Goal: Check status: Check status

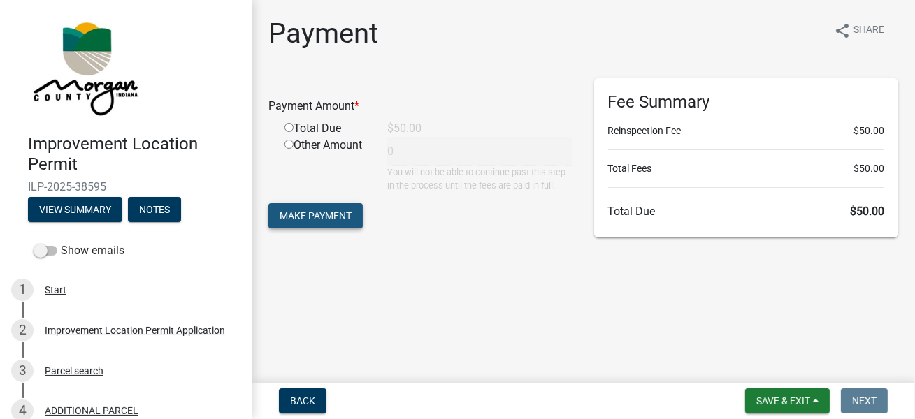
click at [328, 219] on span "Make Payment" at bounding box center [316, 215] width 72 height 11
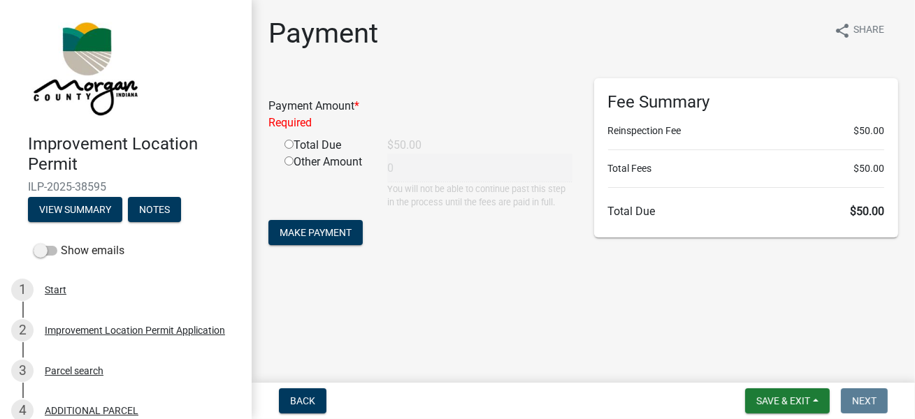
click at [289, 144] on input "radio" at bounding box center [288, 144] width 9 height 9
radio input "true"
type input "50"
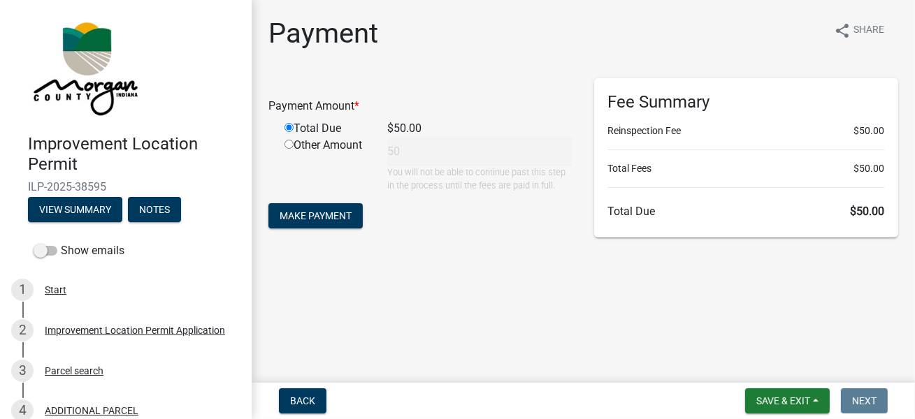
click at [289, 144] on input "radio" at bounding box center [288, 144] width 9 height 9
radio input "true"
radio input "false"
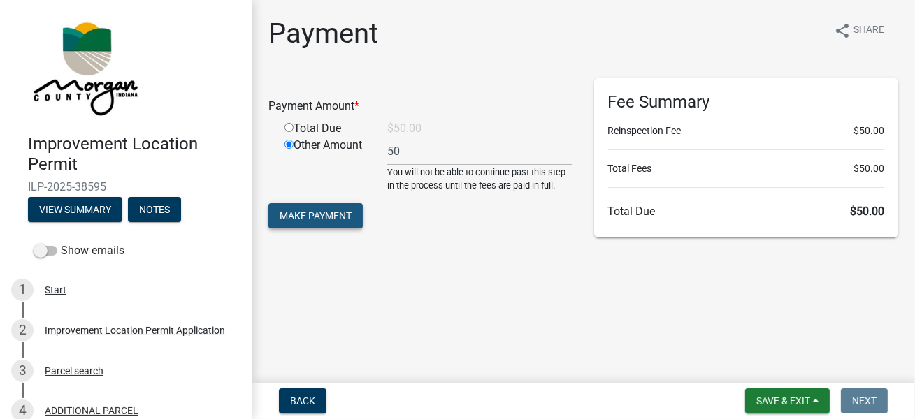
click at [305, 219] on span "Make Payment" at bounding box center [316, 215] width 72 height 11
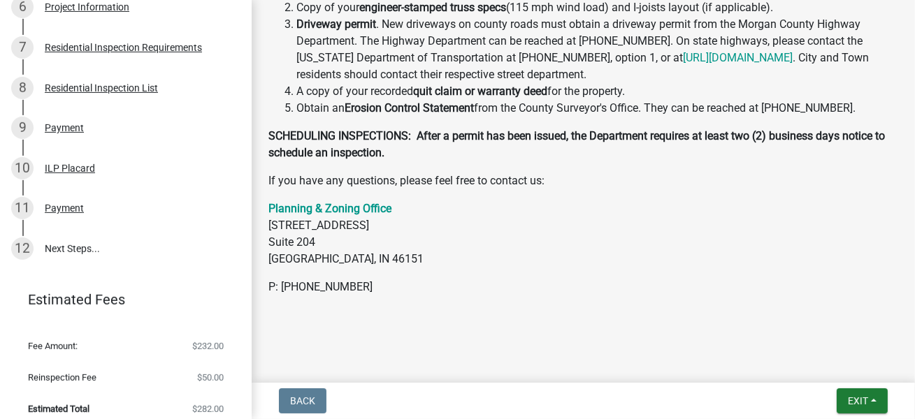
scroll to position [495, 0]
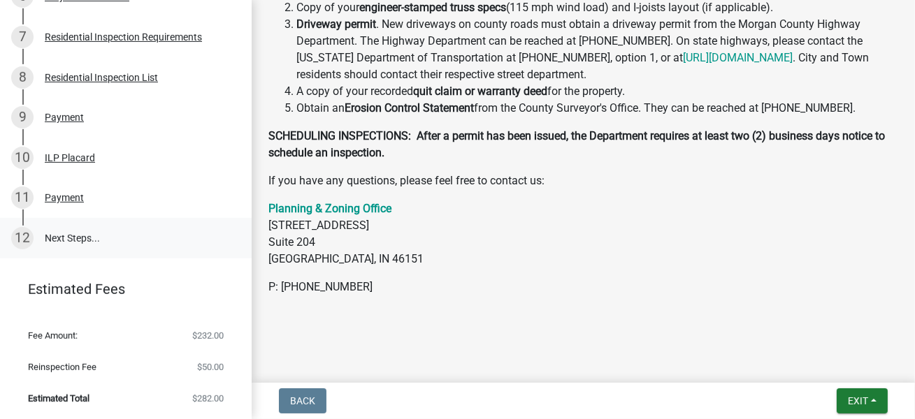
click at [83, 238] on link "12 Next Steps..." at bounding box center [126, 238] width 252 height 41
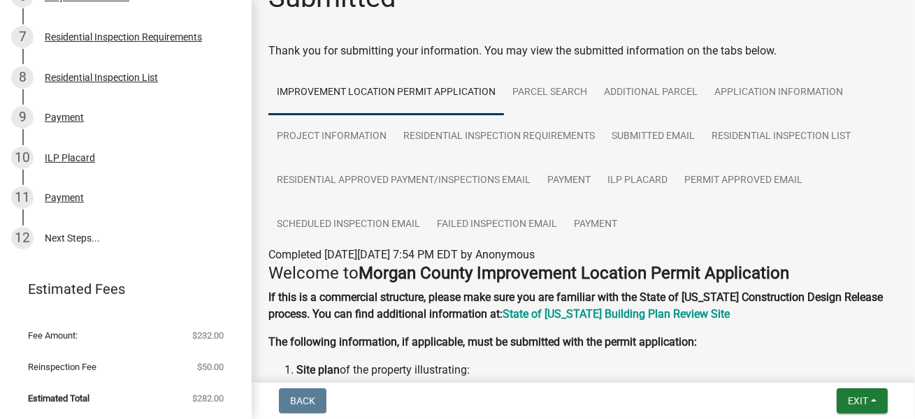
scroll to position [0, 0]
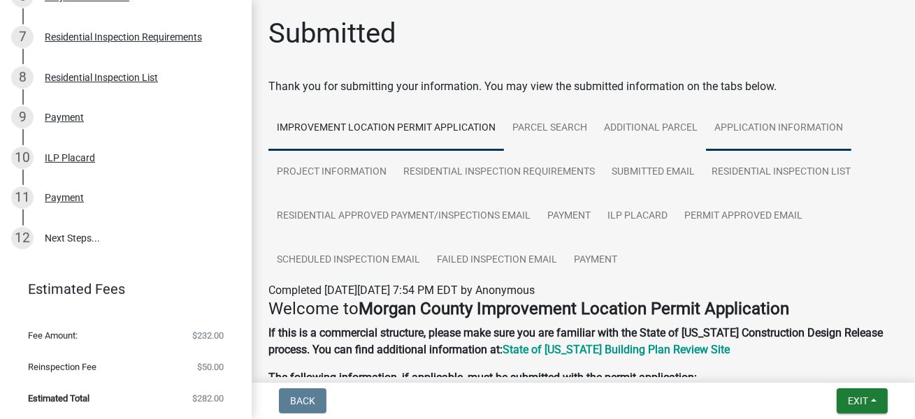
click at [754, 131] on link "Application Information" at bounding box center [778, 128] width 145 height 45
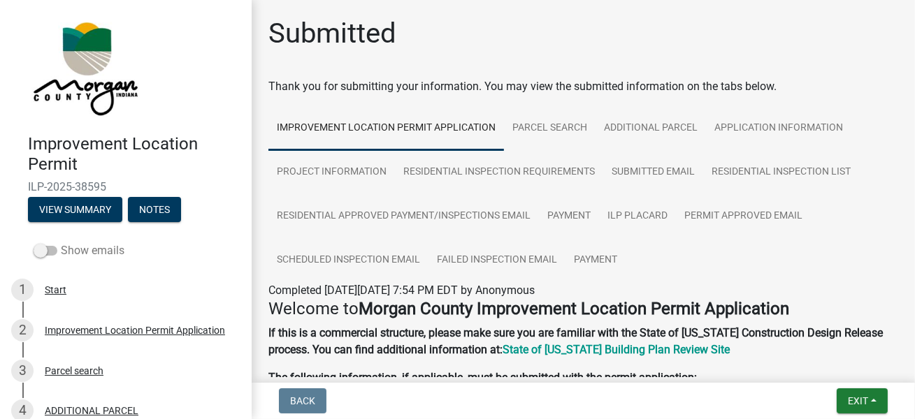
click at [103, 251] on label "Show emails" at bounding box center [79, 250] width 91 height 17
click at [61, 242] on input "Show emails" at bounding box center [61, 242] width 0 height 0
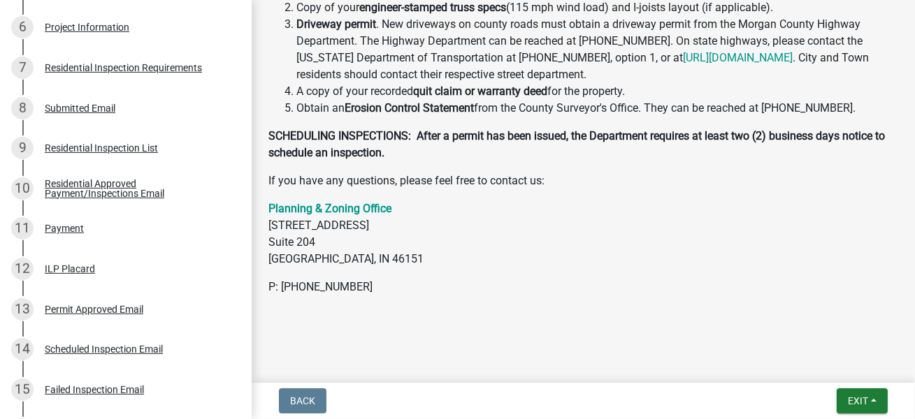
scroll to position [696, 0]
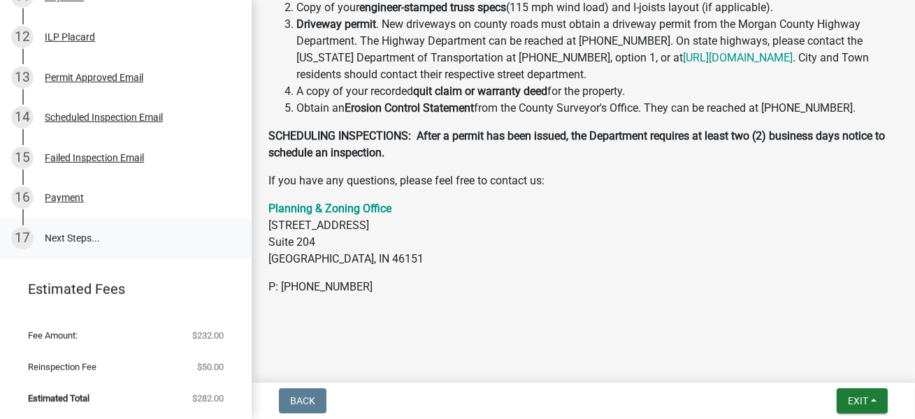
click at [73, 239] on link "17 Next Steps..." at bounding box center [126, 238] width 252 height 41
click at [71, 161] on div "Failed Inspection Email" at bounding box center [94, 158] width 99 height 10
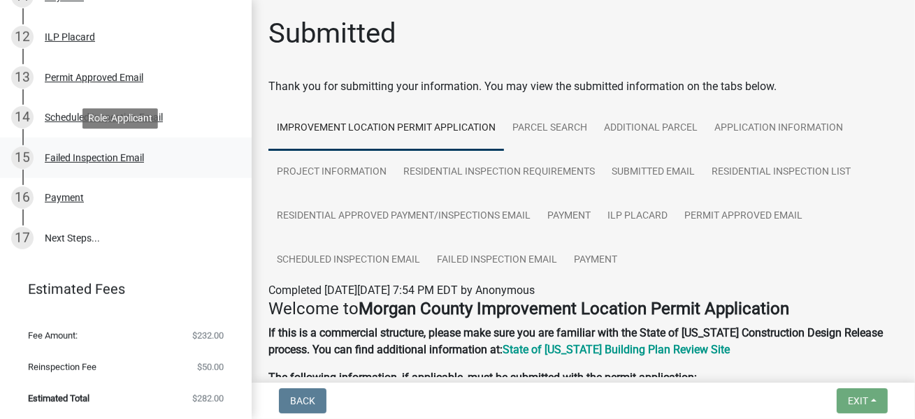
click at [108, 157] on div "Failed Inspection Email" at bounding box center [94, 158] width 99 height 10
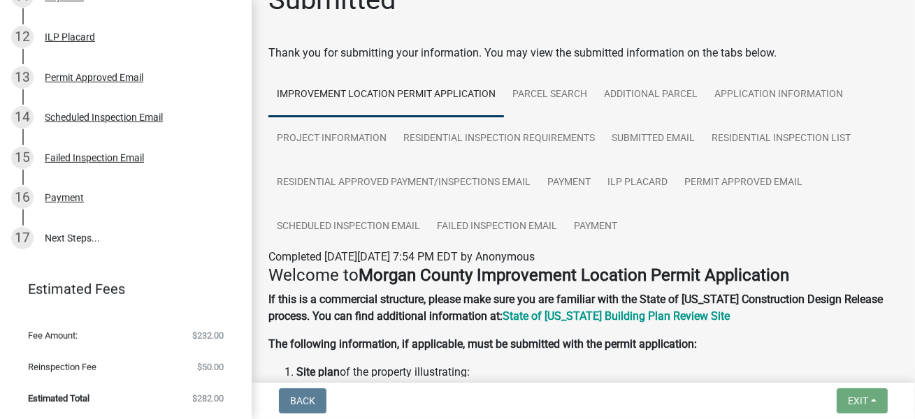
scroll to position [31, 0]
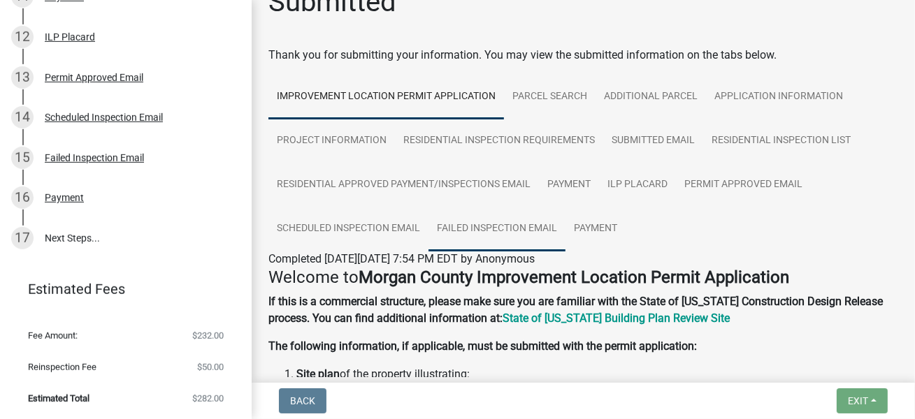
click at [489, 227] on link "Failed Inspection Email" at bounding box center [496, 229] width 137 height 45
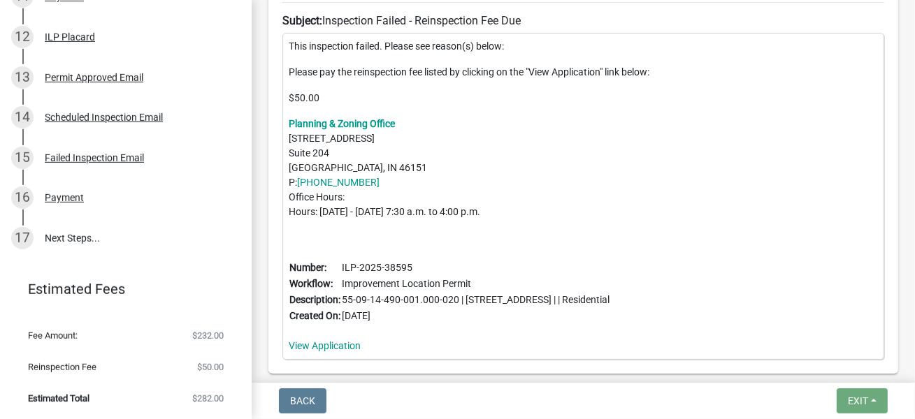
scroll to position [503, 0]
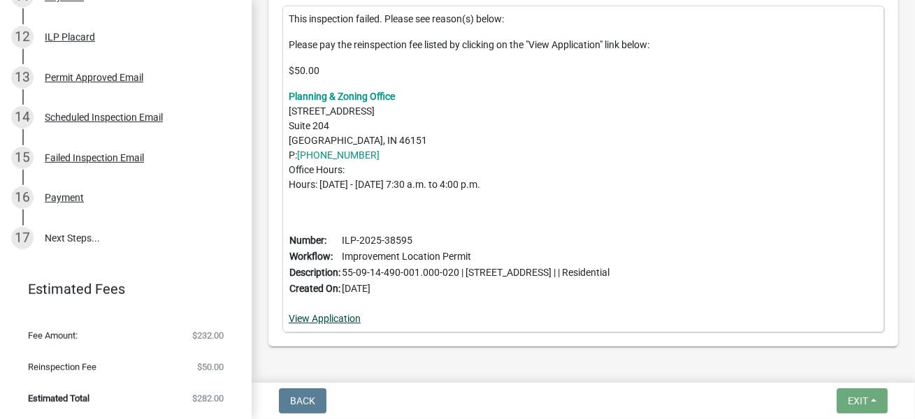
click at [329, 319] on link "View Application" at bounding box center [325, 318] width 72 height 11
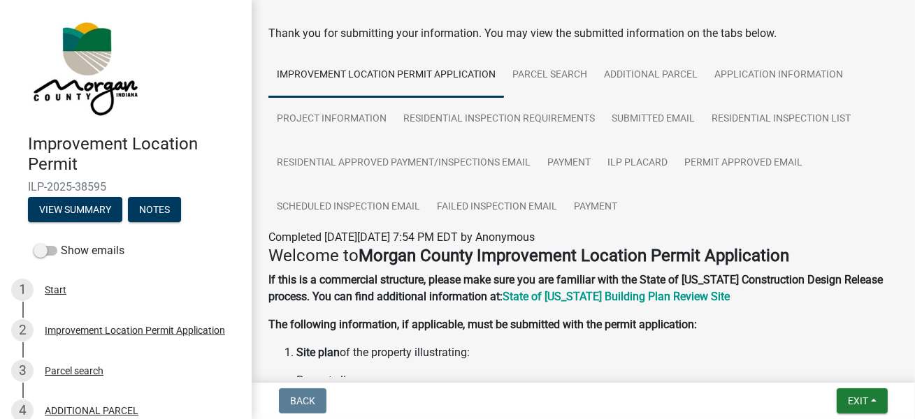
scroll to position [52, 0]
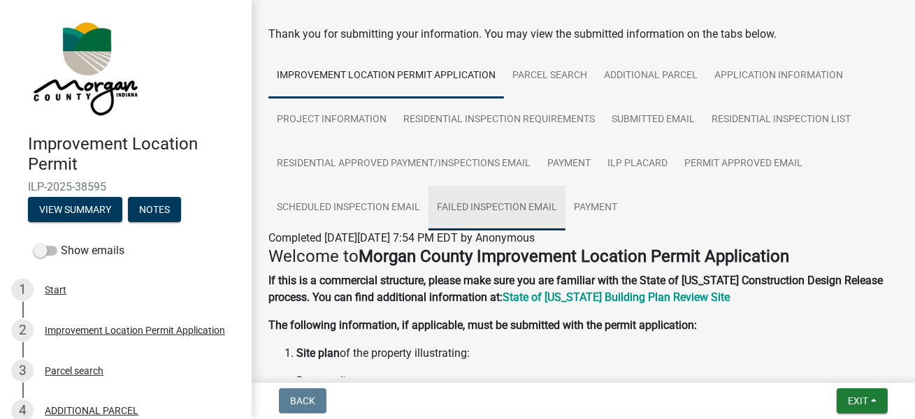
click at [493, 205] on link "Failed Inspection Email" at bounding box center [496, 208] width 137 height 45
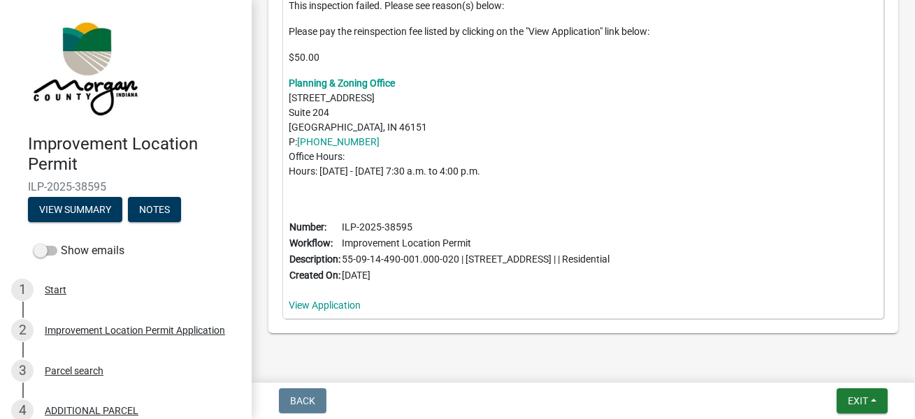
scroll to position [549, 0]
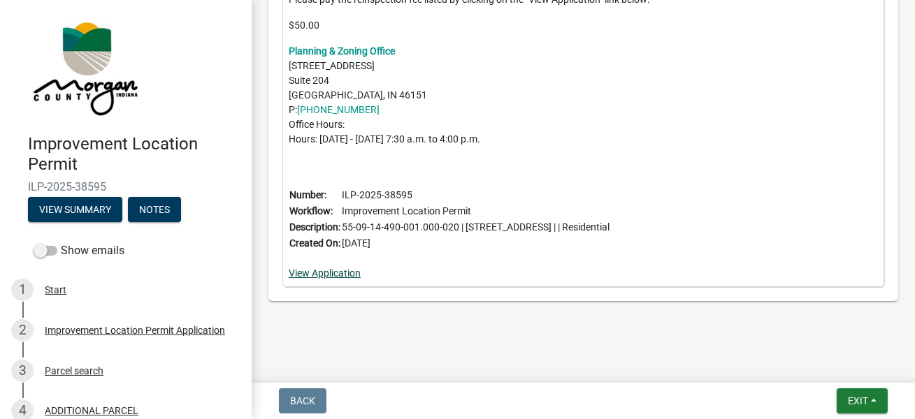
click at [338, 274] on link "View Application" at bounding box center [325, 273] width 72 height 11
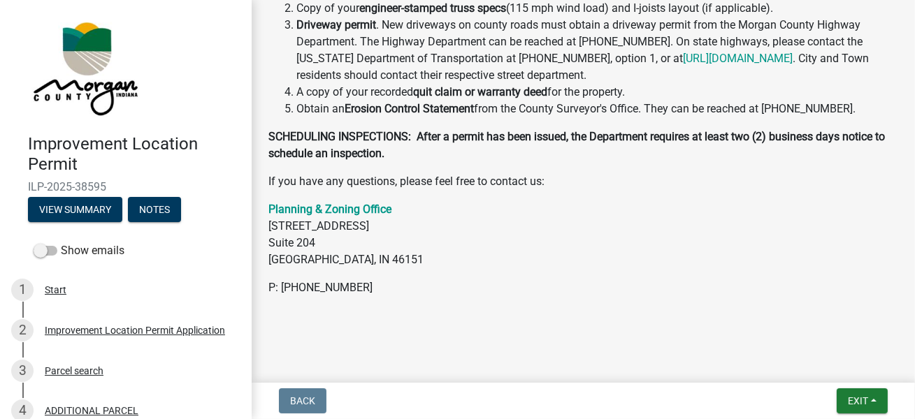
scroll to position [695, 0]
